Goal: Task Accomplishment & Management: Use online tool/utility

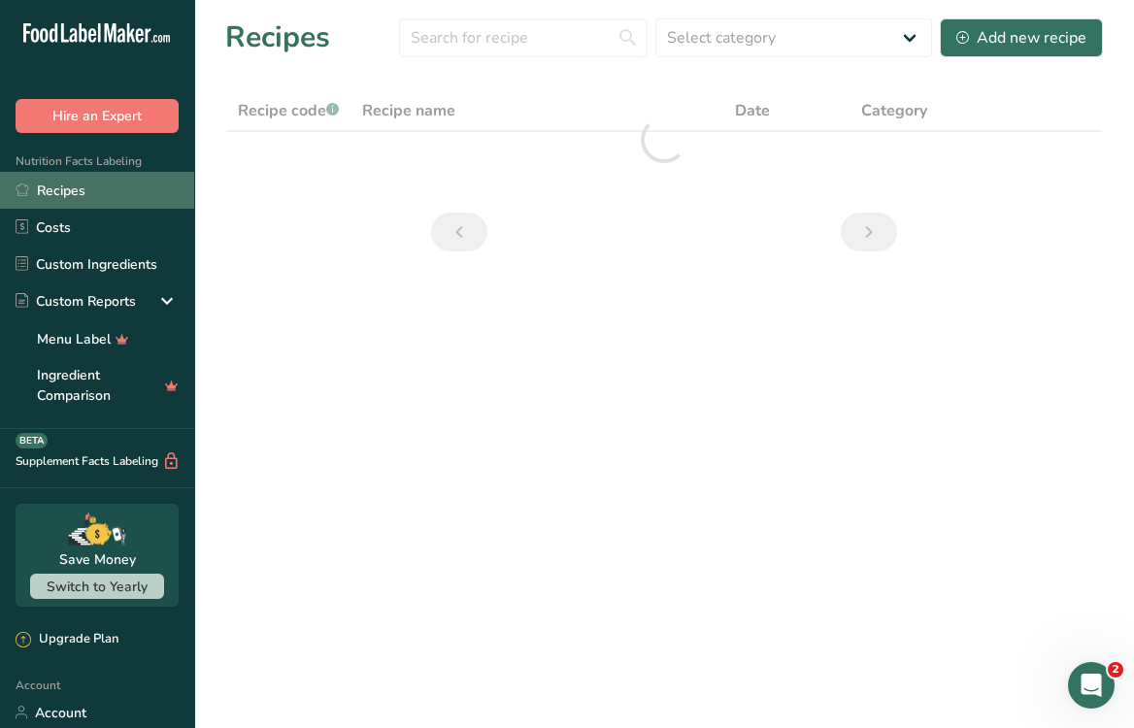
click at [82, 189] on link "Recipes" at bounding box center [97, 190] width 194 height 37
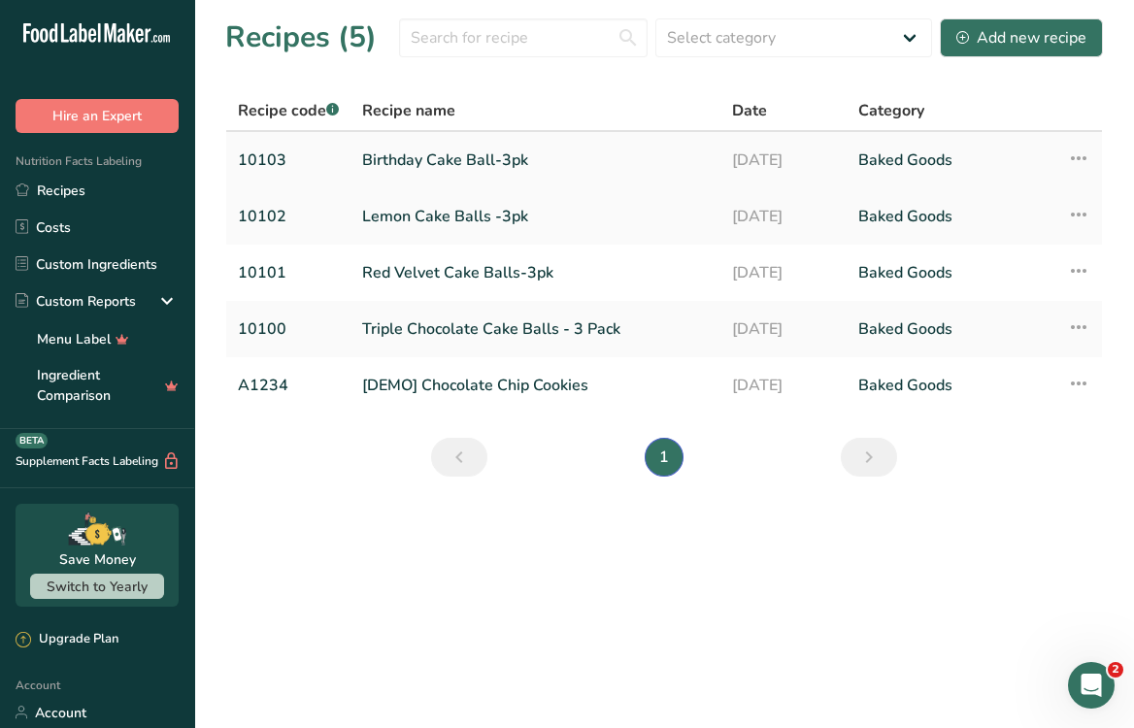
click at [445, 162] on link "Birthday Cake Ball-3pk" at bounding box center [535, 160] width 347 height 41
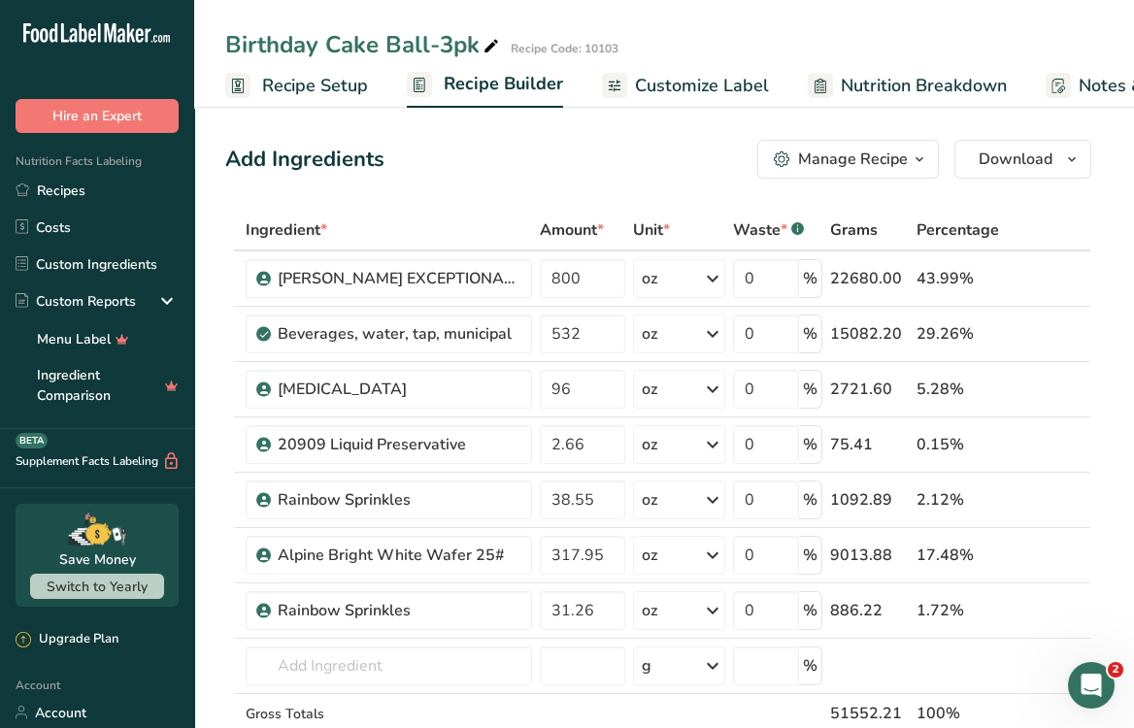
click at [690, 87] on span "Customize Label" at bounding box center [702, 86] width 134 height 26
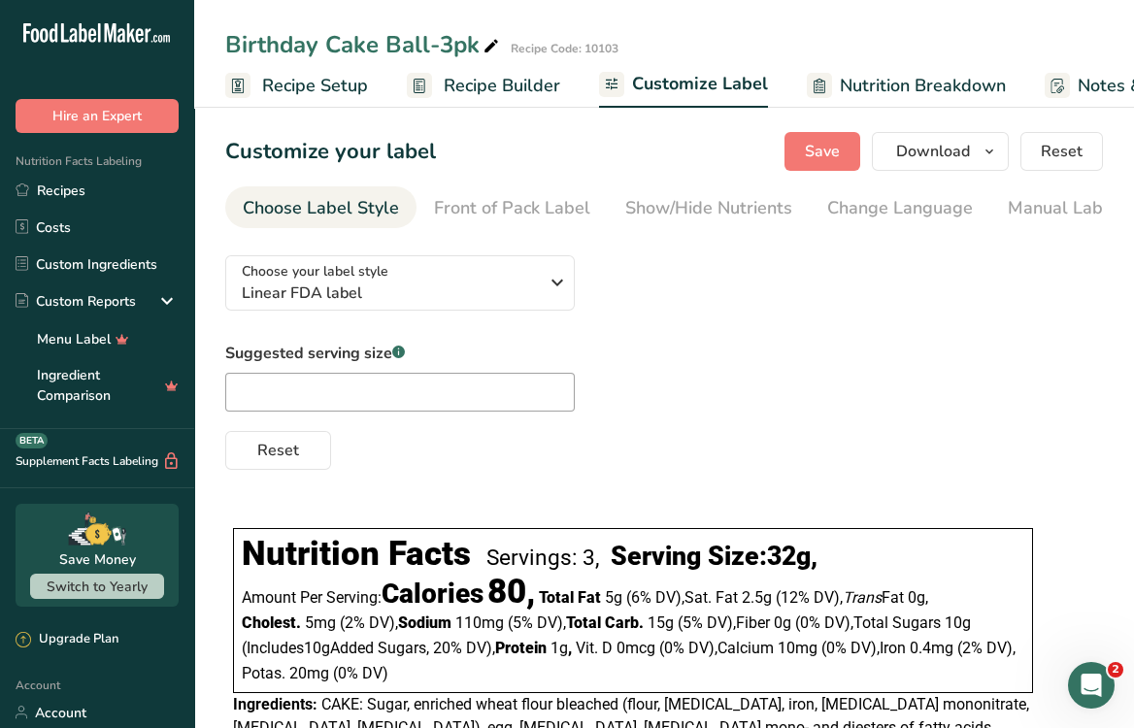
click at [488, 75] on span "Recipe Builder" at bounding box center [502, 86] width 116 height 26
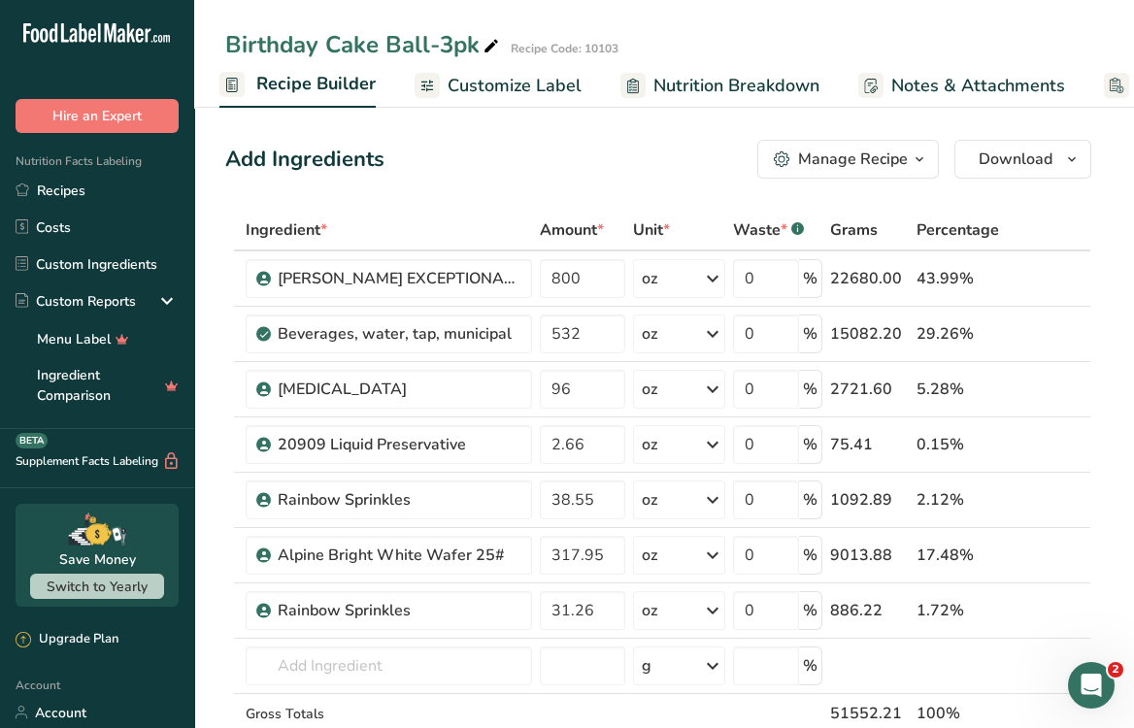
click at [496, 80] on span "Customize Label" at bounding box center [514, 86] width 134 height 26
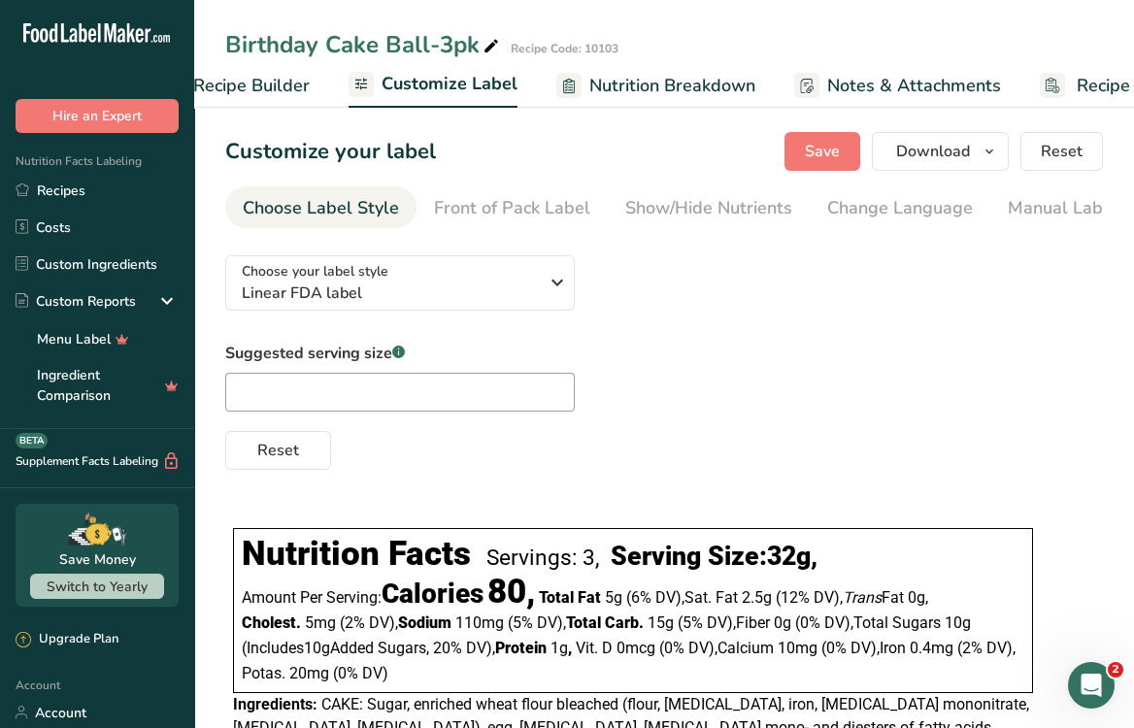
scroll to position [0, 343]
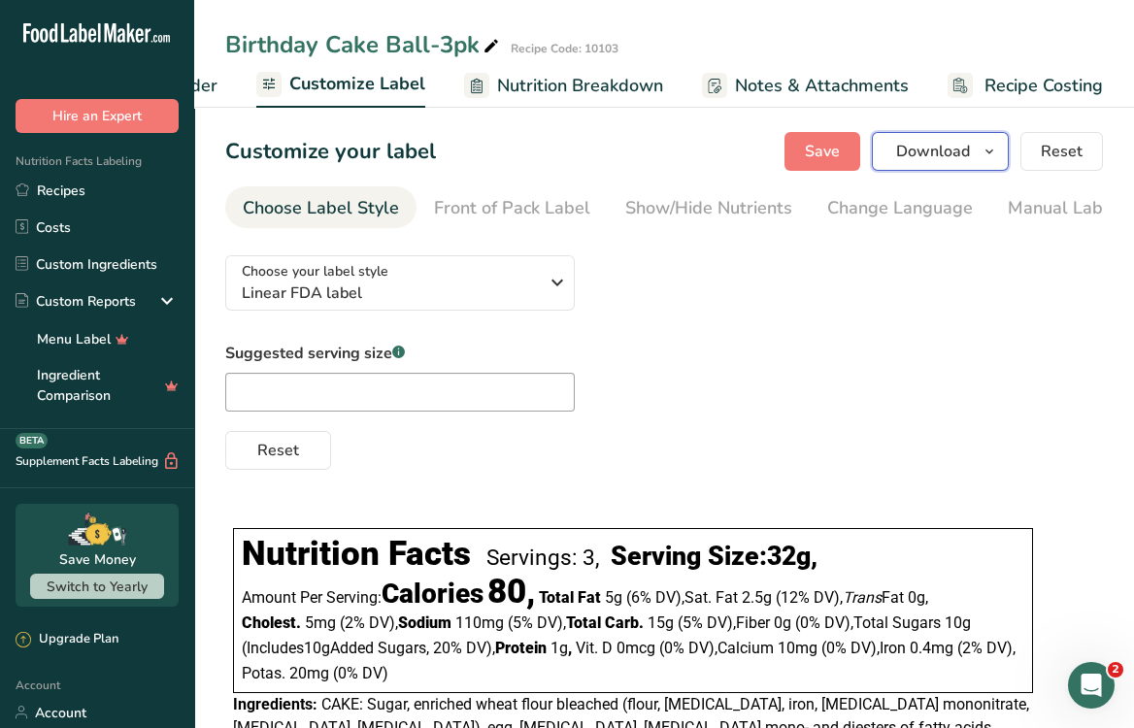
click at [919, 158] on span "Download" at bounding box center [933, 151] width 74 height 23
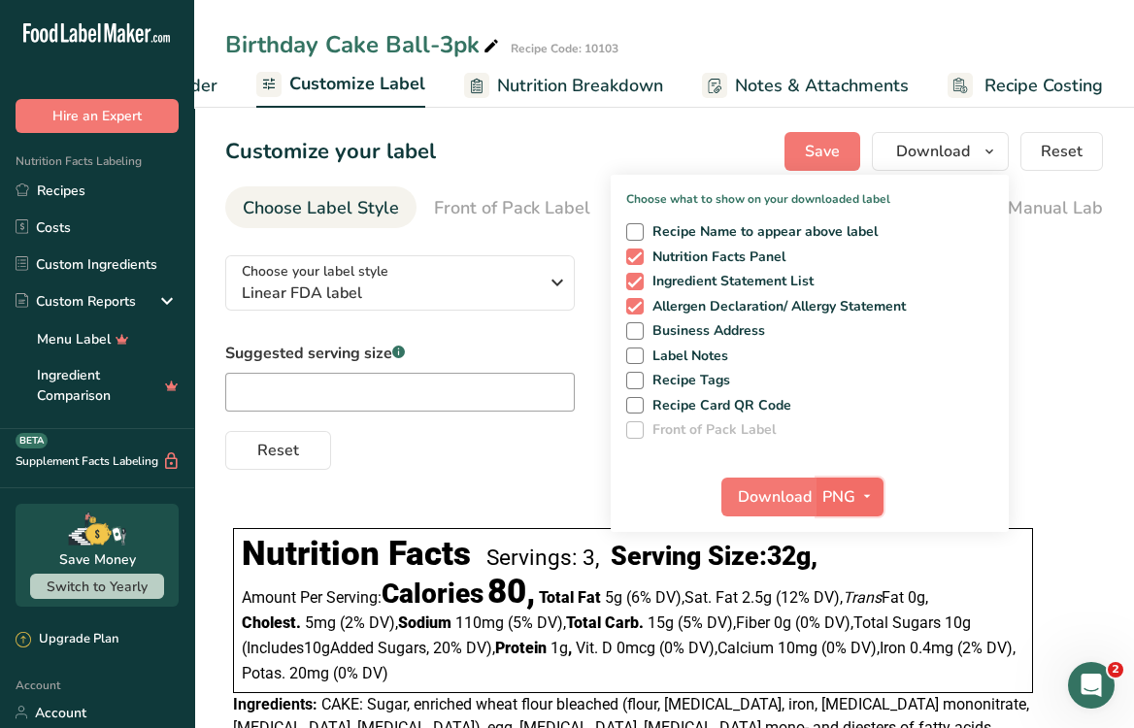
click at [818, 510] on button "PNG" at bounding box center [849, 497] width 67 height 39
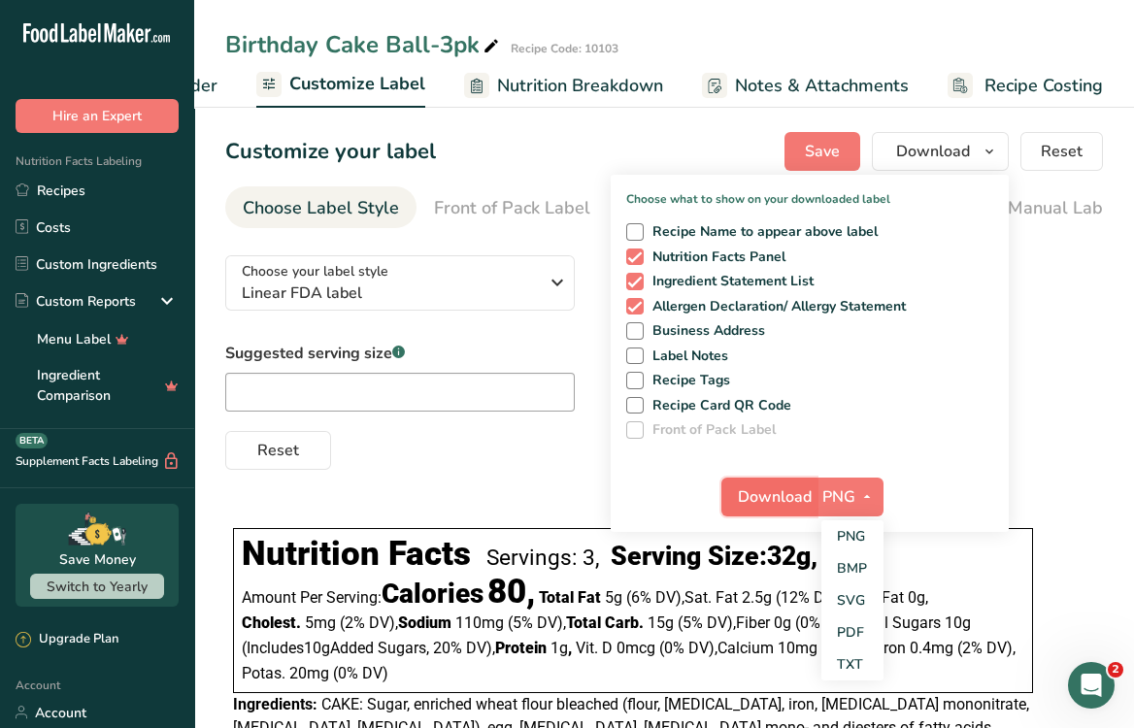
click at [773, 492] on span "Download" at bounding box center [775, 496] width 74 height 23
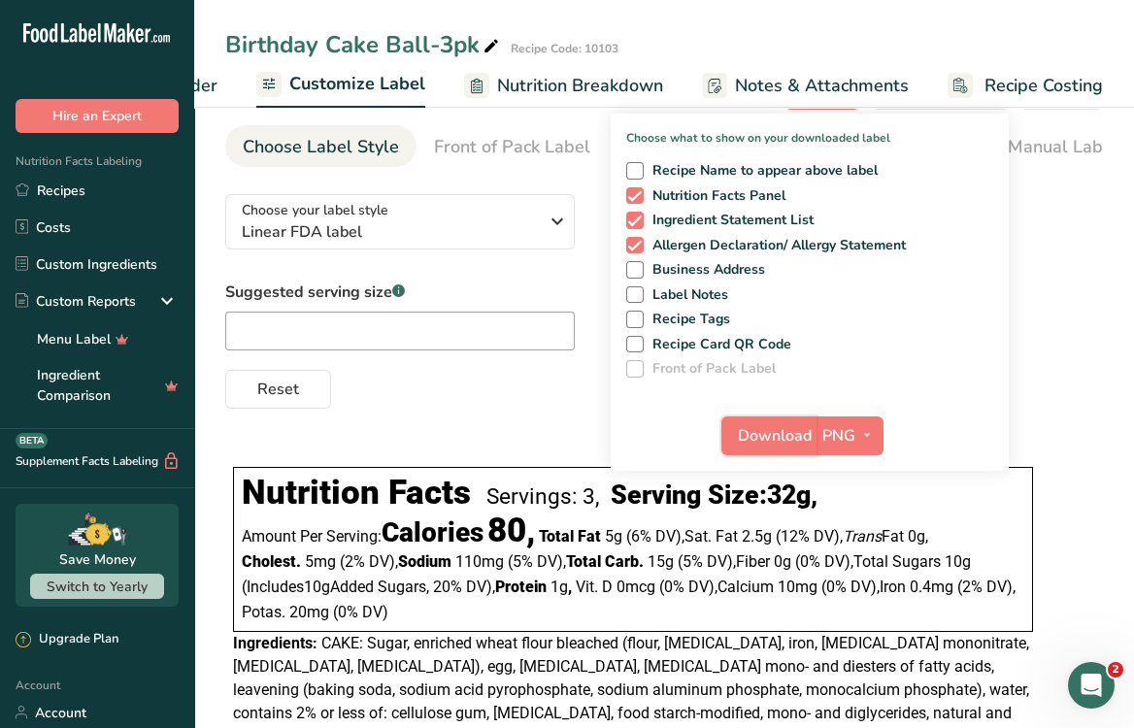
scroll to position [0, 0]
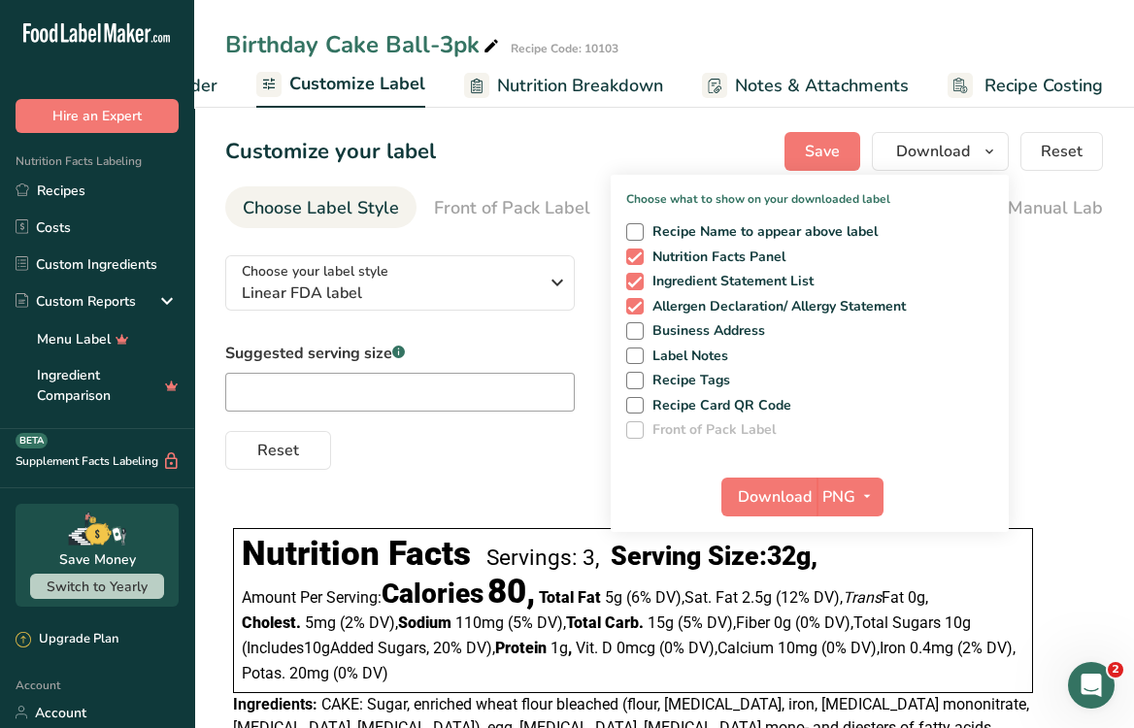
click at [461, 132] on div "Customize your label Save Download Choose what to show on your downloaded label…" at bounding box center [663, 151] width 877 height 39
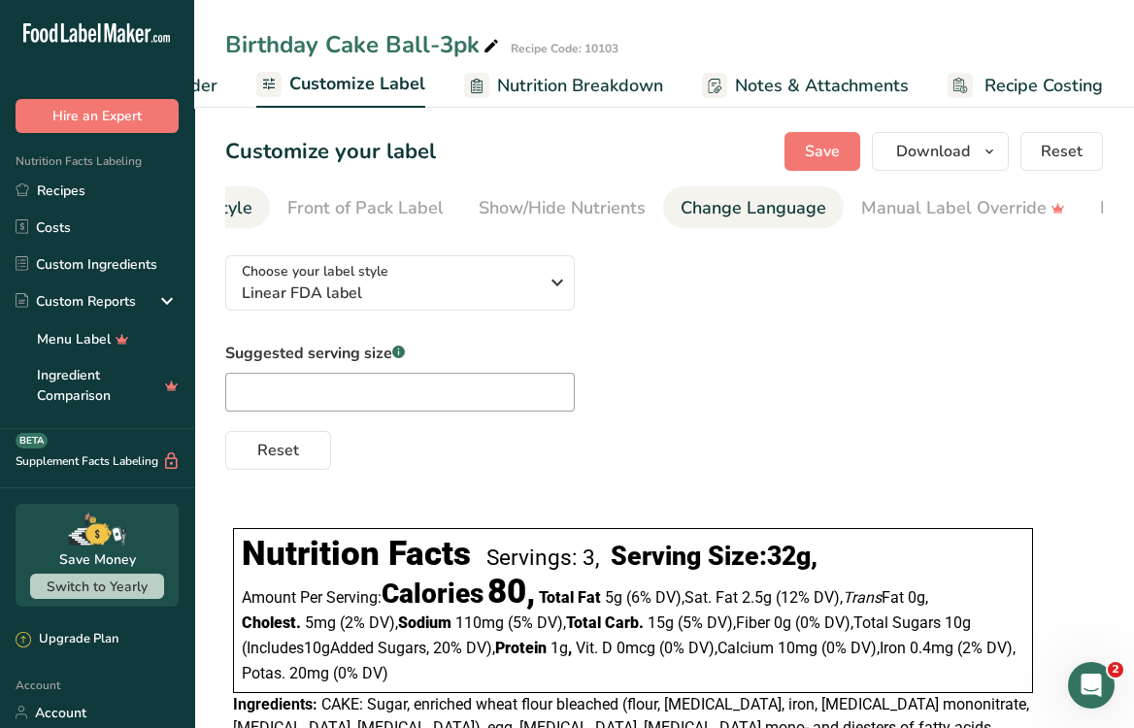
scroll to position [0, 157]
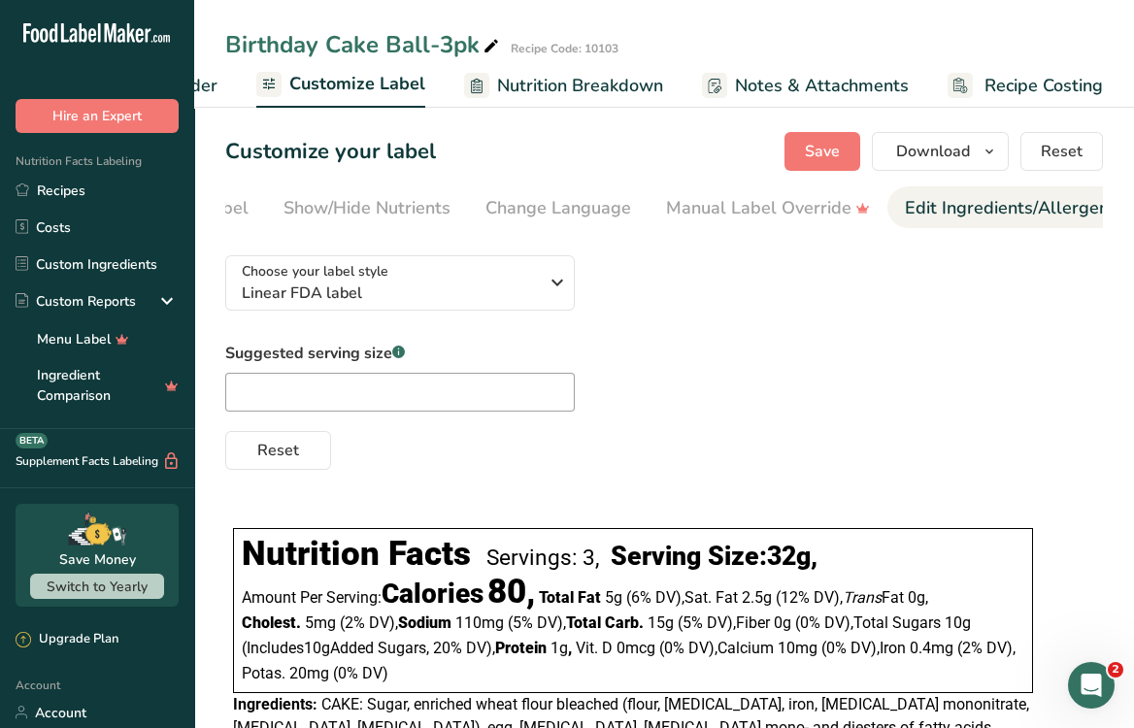
click at [956, 217] on div "Edit Ingredients/Allergens List" at bounding box center [1028, 208] width 247 height 26
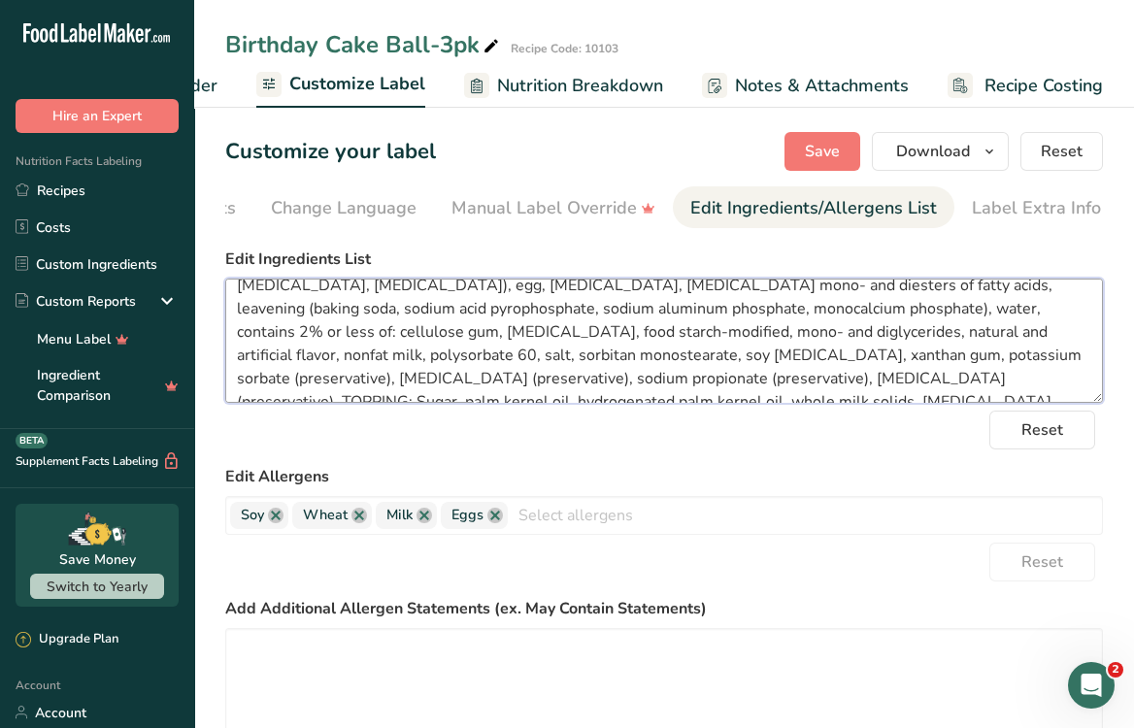
scroll to position [0, 0]
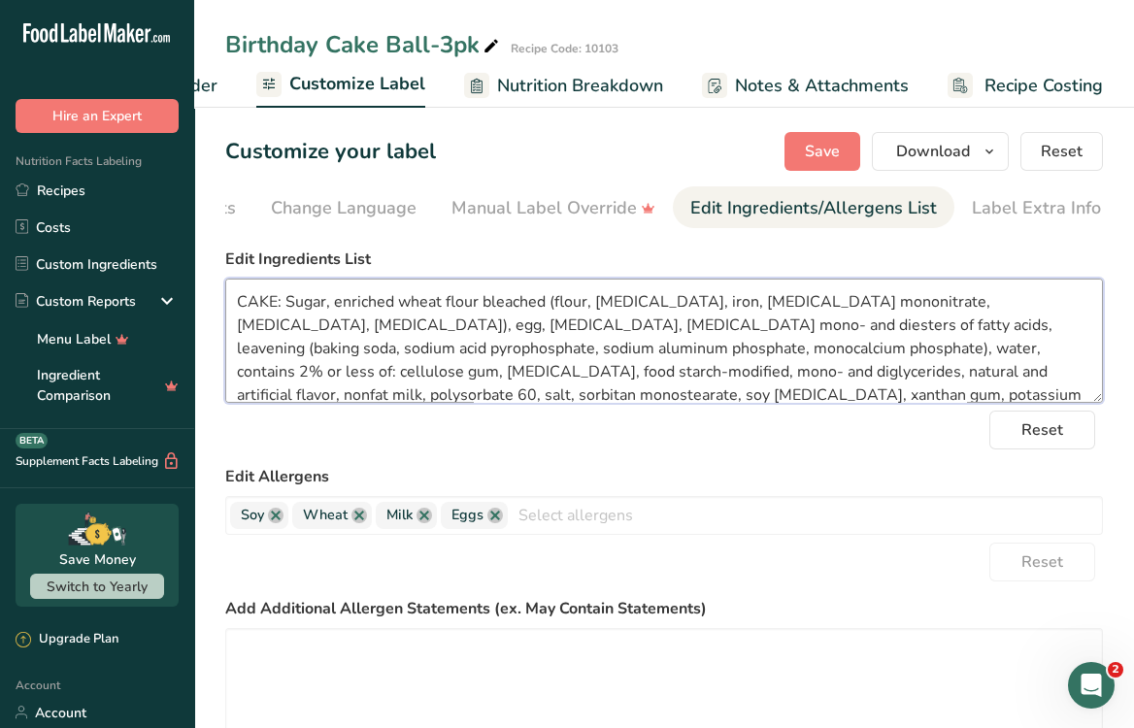
drag, startPoint x: 1029, startPoint y: 386, endPoint x: 207, endPoint y: 272, distance: 830.0
paste textarea "Enriched Wheat Flour Bleached (Flour, [MEDICAL_DATA], Iron, [MEDICAL_DATA] Mono…"
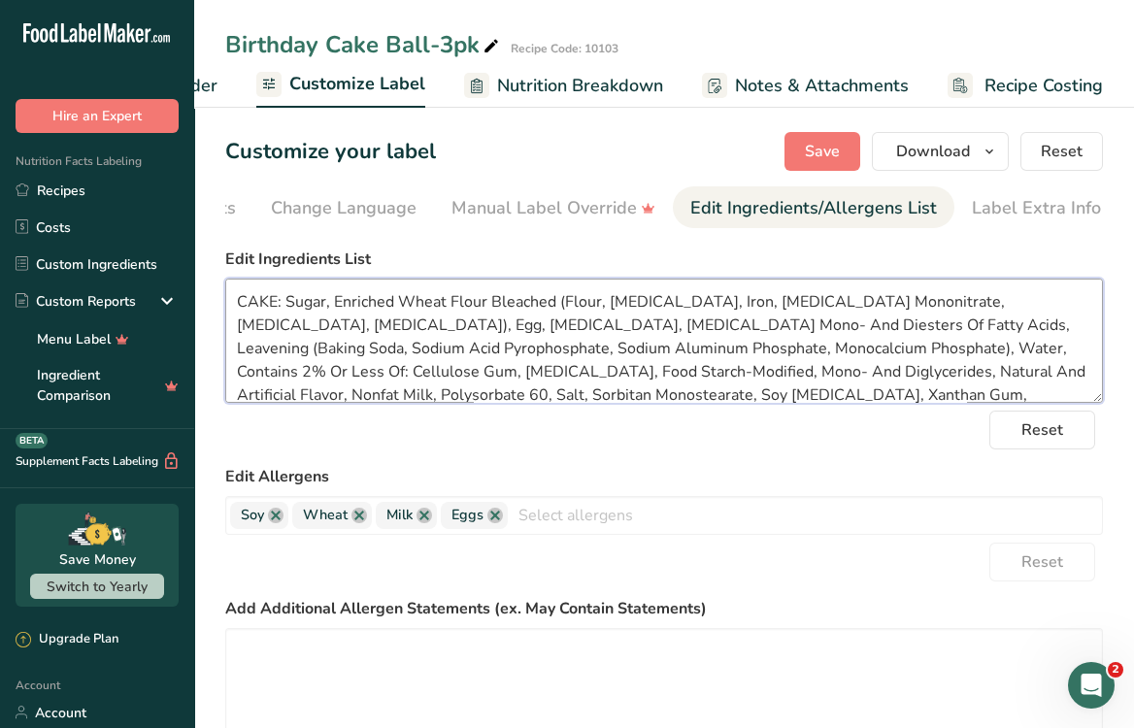
scroll to position [119, 0]
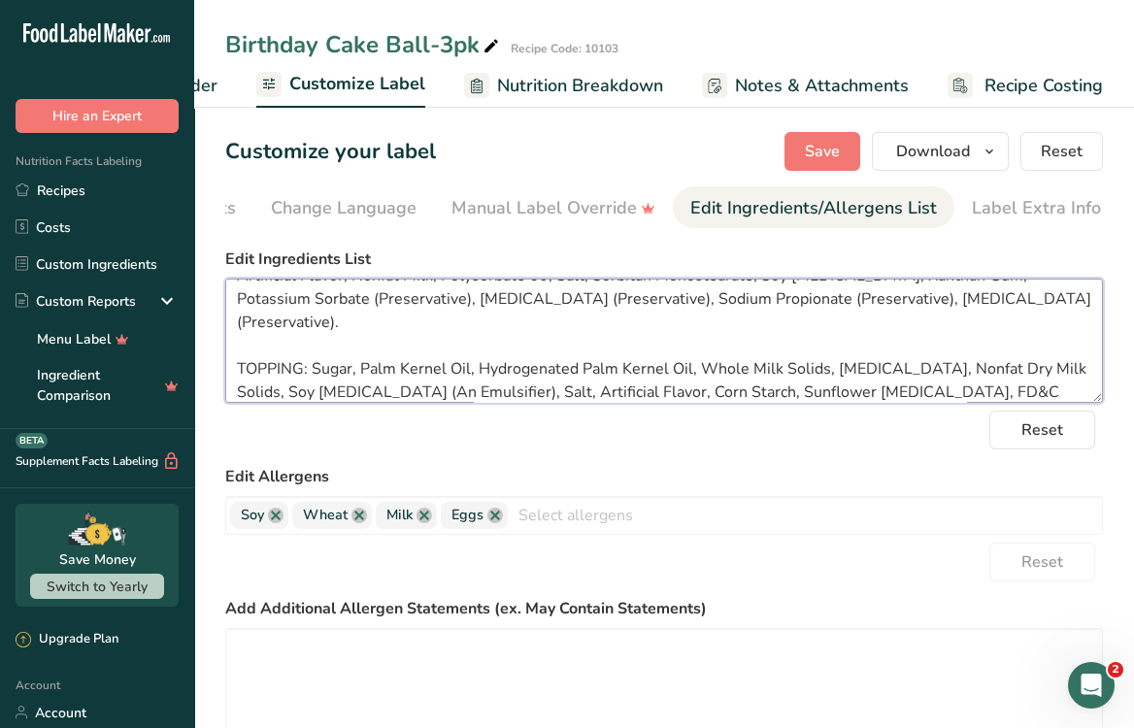
click at [233, 350] on textarea "CAKE: Sugar, Enriched Wheat Flour Bleached (Flour, [MEDICAL_DATA], Iron, [MEDIC…" at bounding box center [663, 341] width 877 height 124
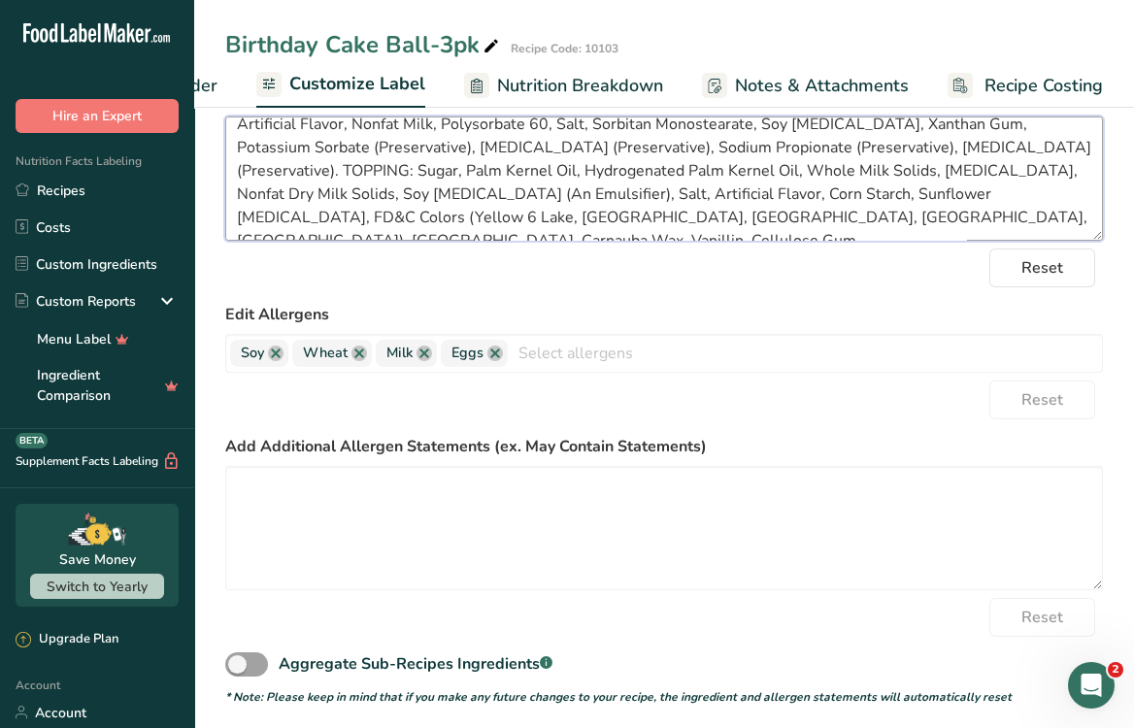
scroll to position [0, 0]
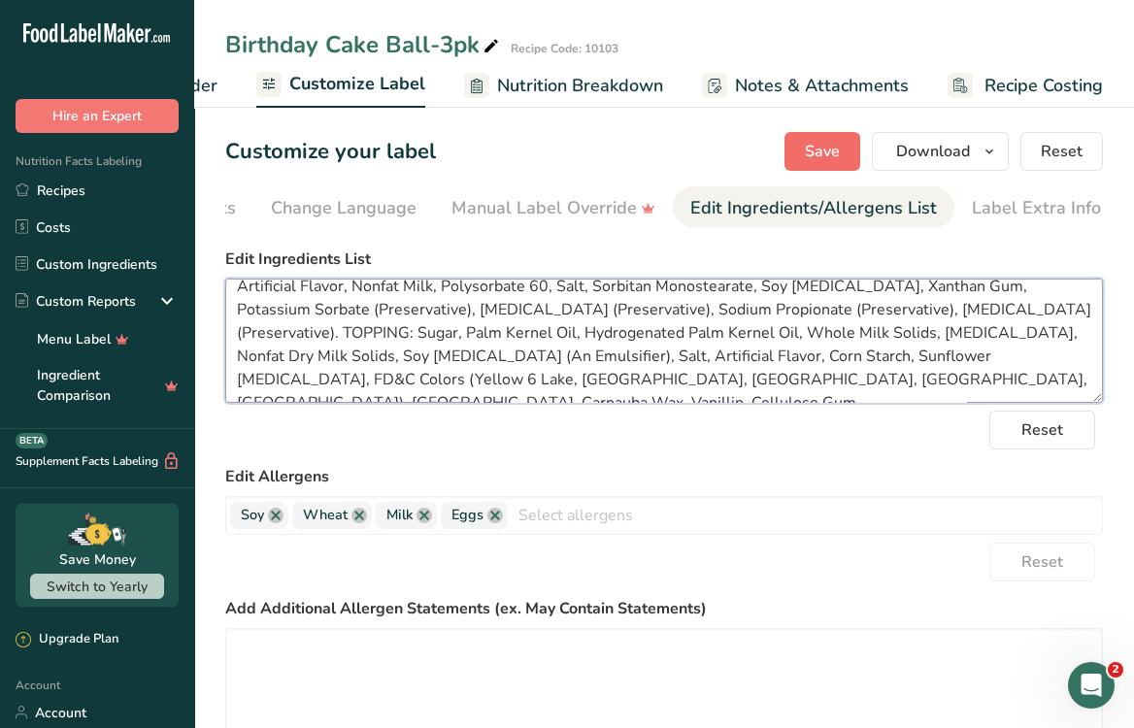
type textarea "CAKE: Sugar, Enriched Wheat Flour Bleached (Flour, [MEDICAL_DATA], Iron, [MEDIC…"
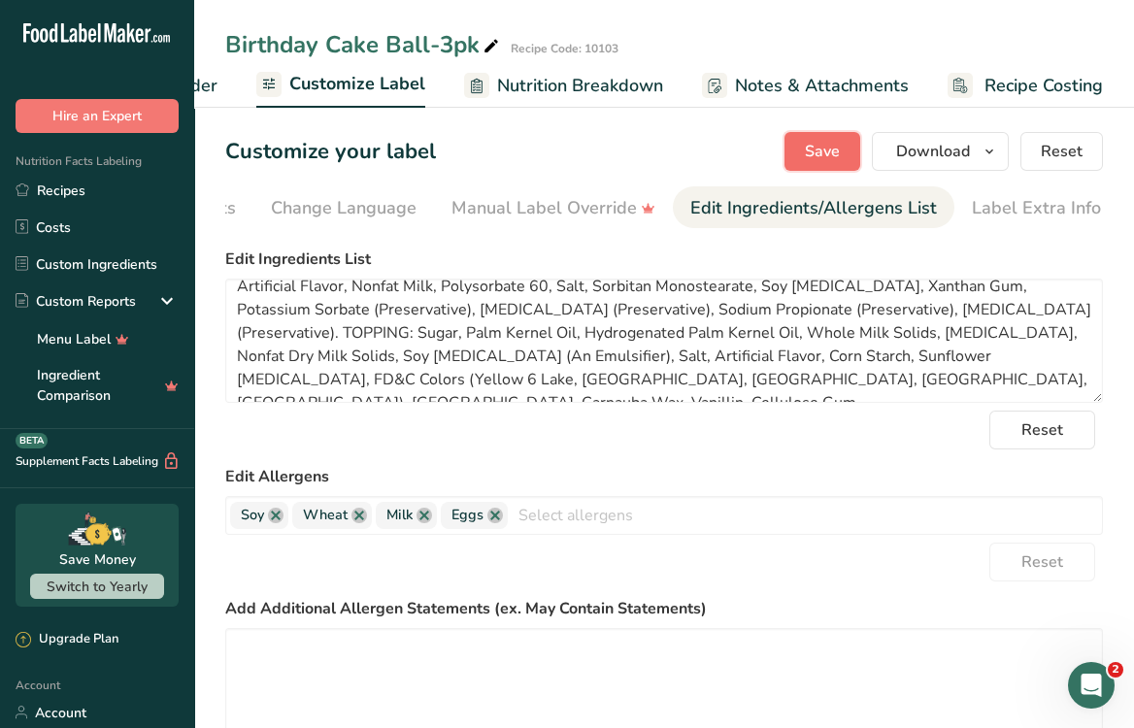
click at [799, 136] on button "Save" at bounding box center [822, 151] width 76 height 39
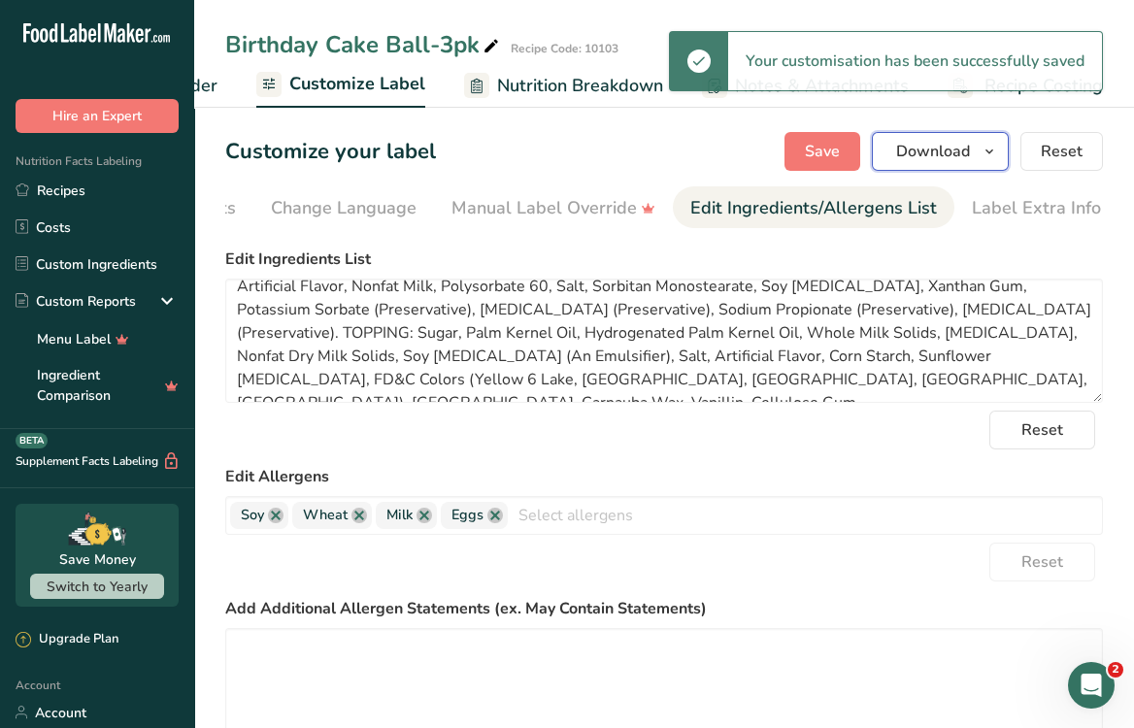
click at [935, 148] on span "Download" at bounding box center [933, 151] width 74 height 23
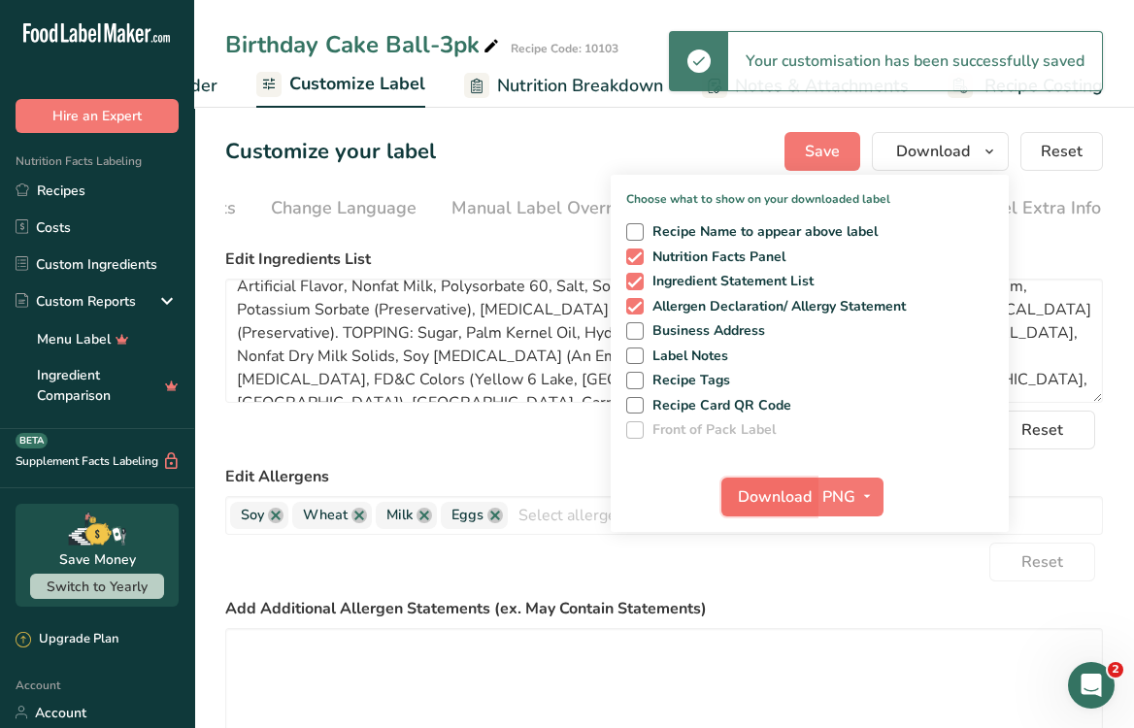
click at [792, 488] on span "Download" at bounding box center [775, 496] width 74 height 23
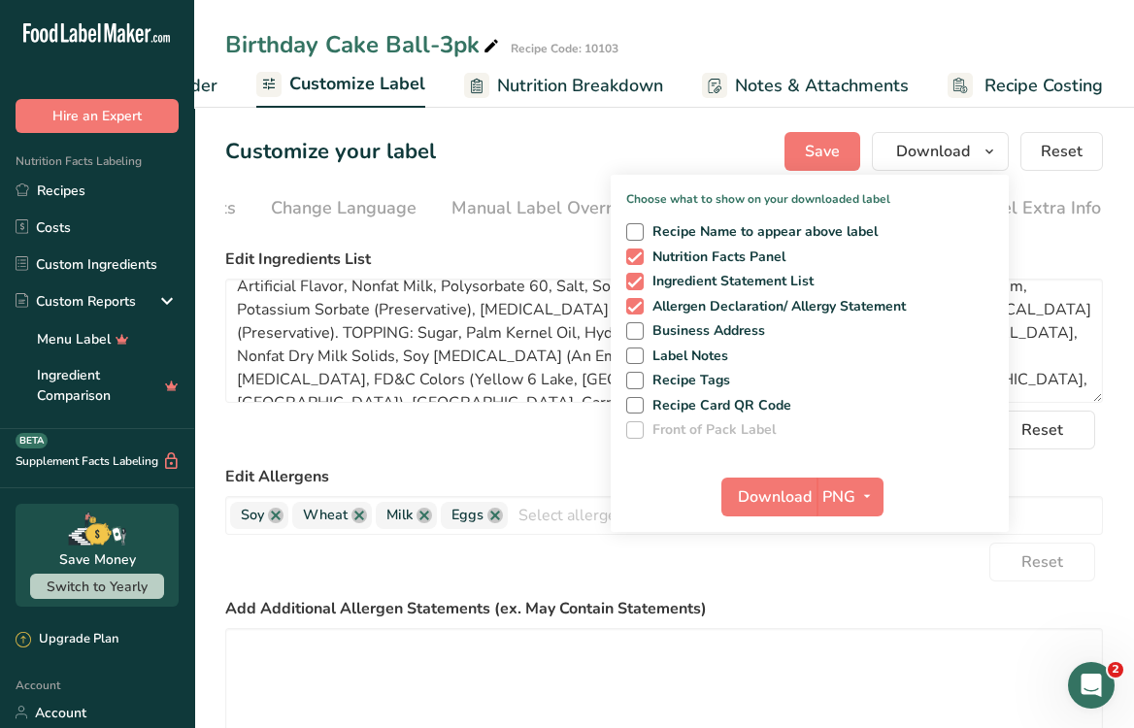
click at [539, 133] on div "Customize your label Save Download Choose what to show on your downloaded label…" at bounding box center [663, 151] width 877 height 39
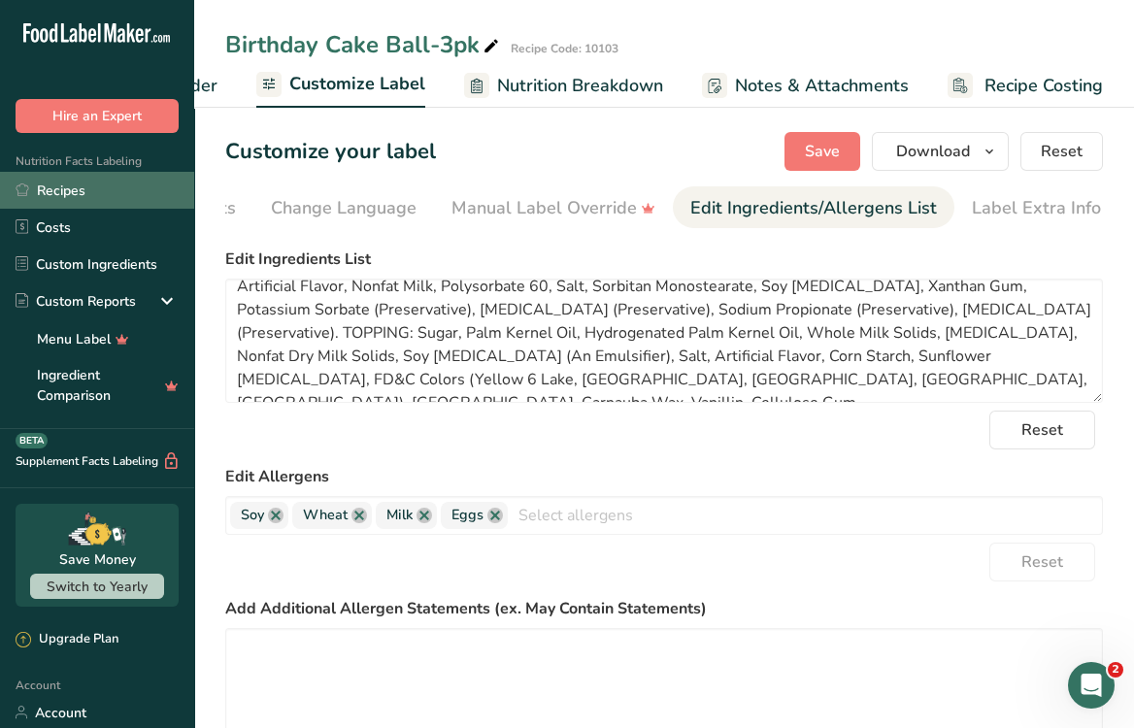
click at [83, 192] on link "Recipes" at bounding box center [97, 190] width 194 height 37
